Goal: Task Accomplishment & Management: Manage account settings

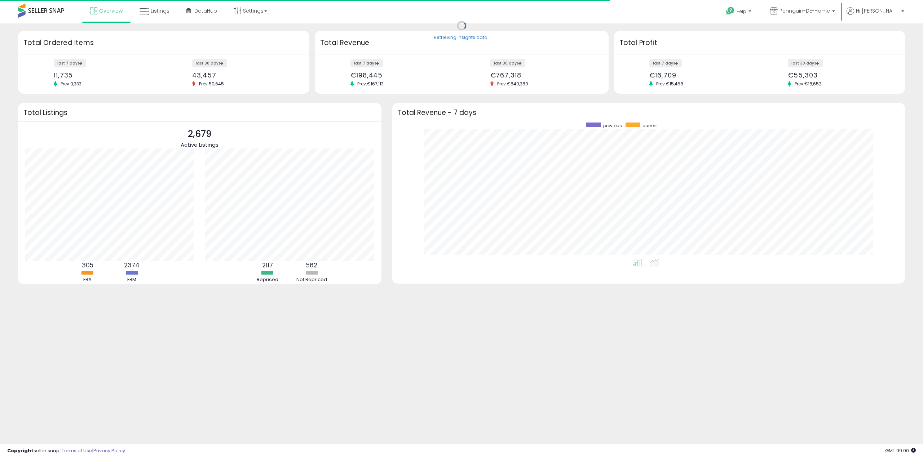
scroll to position [136, 498]
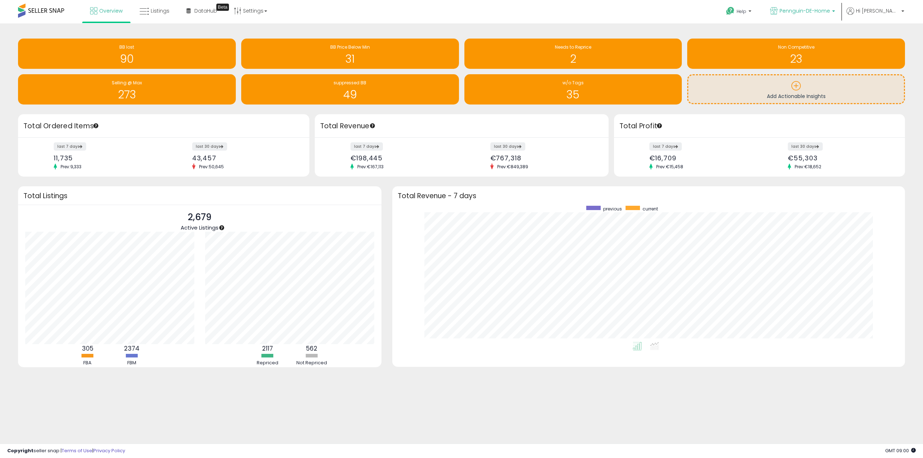
click at [830, 7] on span "Pennguin-DE-Home" at bounding box center [804, 10] width 50 height 7
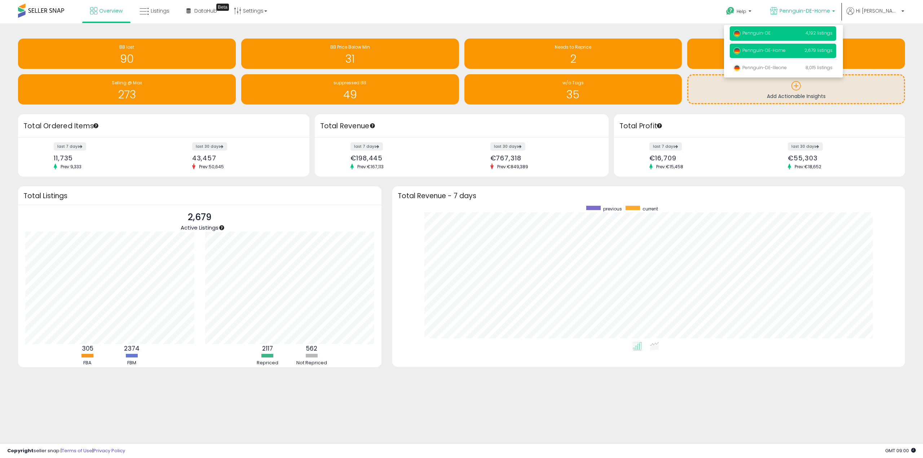
click at [798, 33] on p "Pennguin-DE 4,192 listings" at bounding box center [782, 33] width 106 height 14
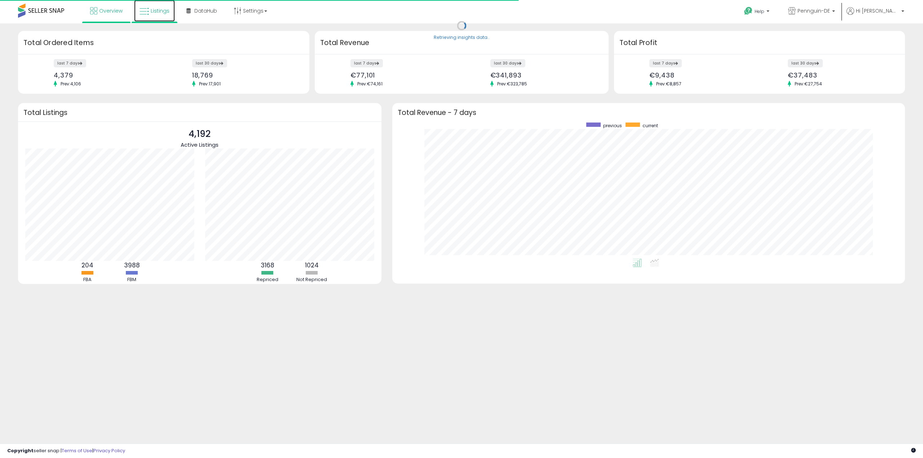
click at [153, 16] on link "Listings" at bounding box center [154, 11] width 41 height 22
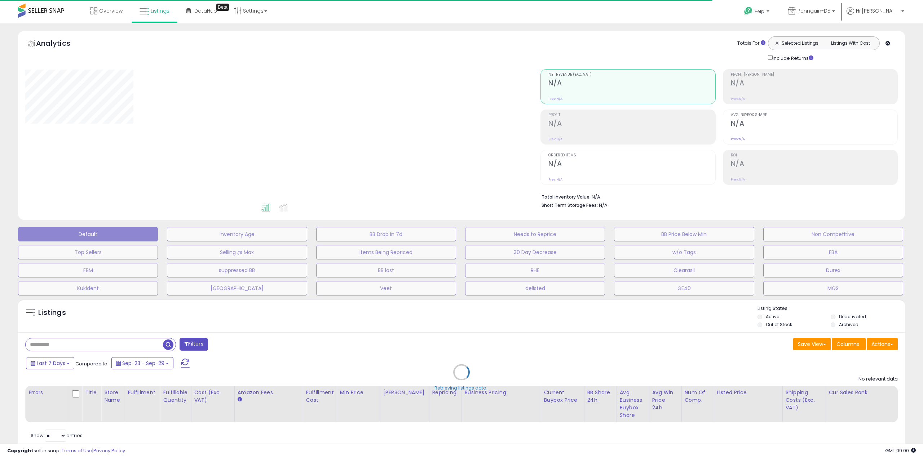
click at [121, 342] on div "Retrieving listings data.." at bounding box center [461, 378] width 897 height 164
click at [120, 344] on div "Retrieving listings data.." at bounding box center [461, 378] width 897 height 164
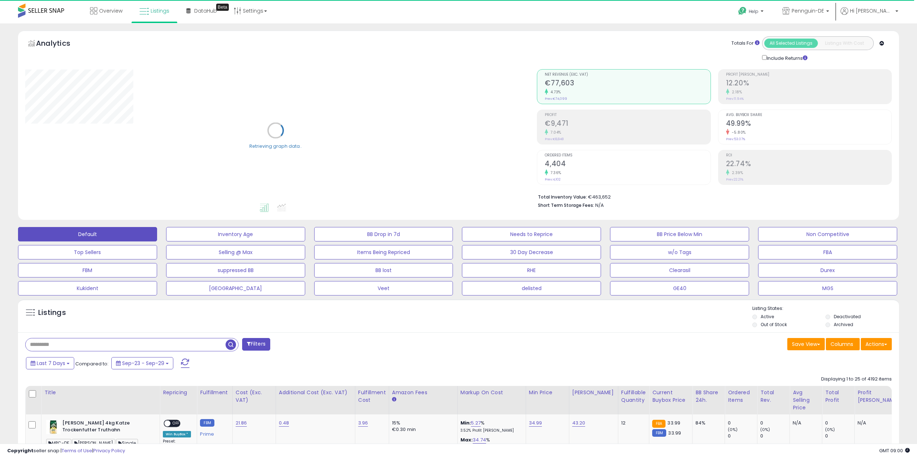
click at [103, 348] on input "text" at bounding box center [126, 344] width 200 height 13
click at [103, 348] on input "text" at bounding box center [137, 344] width 222 height 13
paste input "**********"
type input "**********"
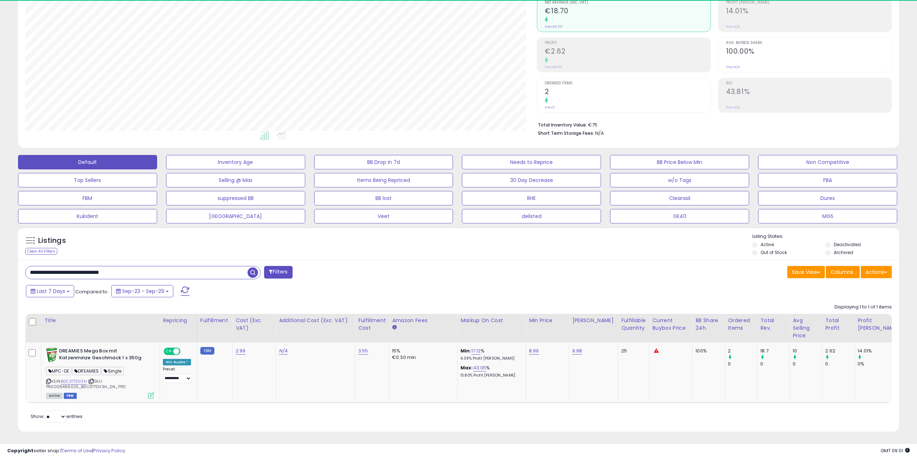
scroll to position [148, 512]
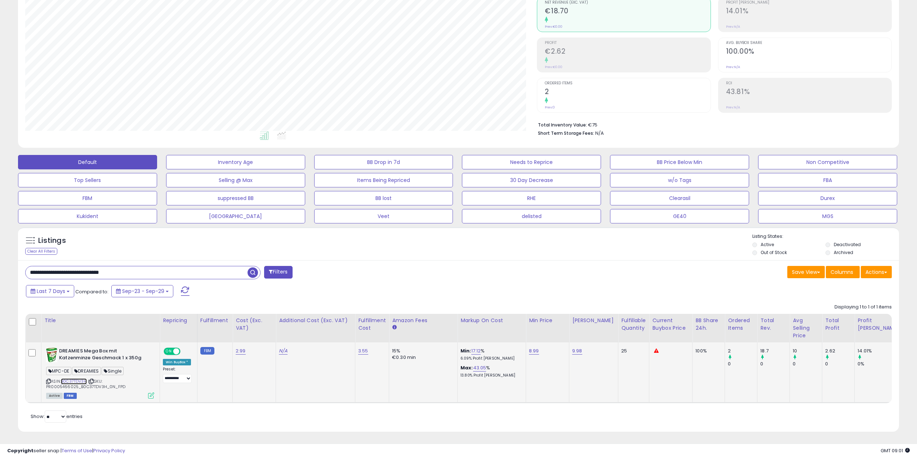
click at [72, 381] on link "B0C37TDV3H" at bounding box center [74, 381] width 26 height 6
